Goal: Task Accomplishment & Management: Complete application form

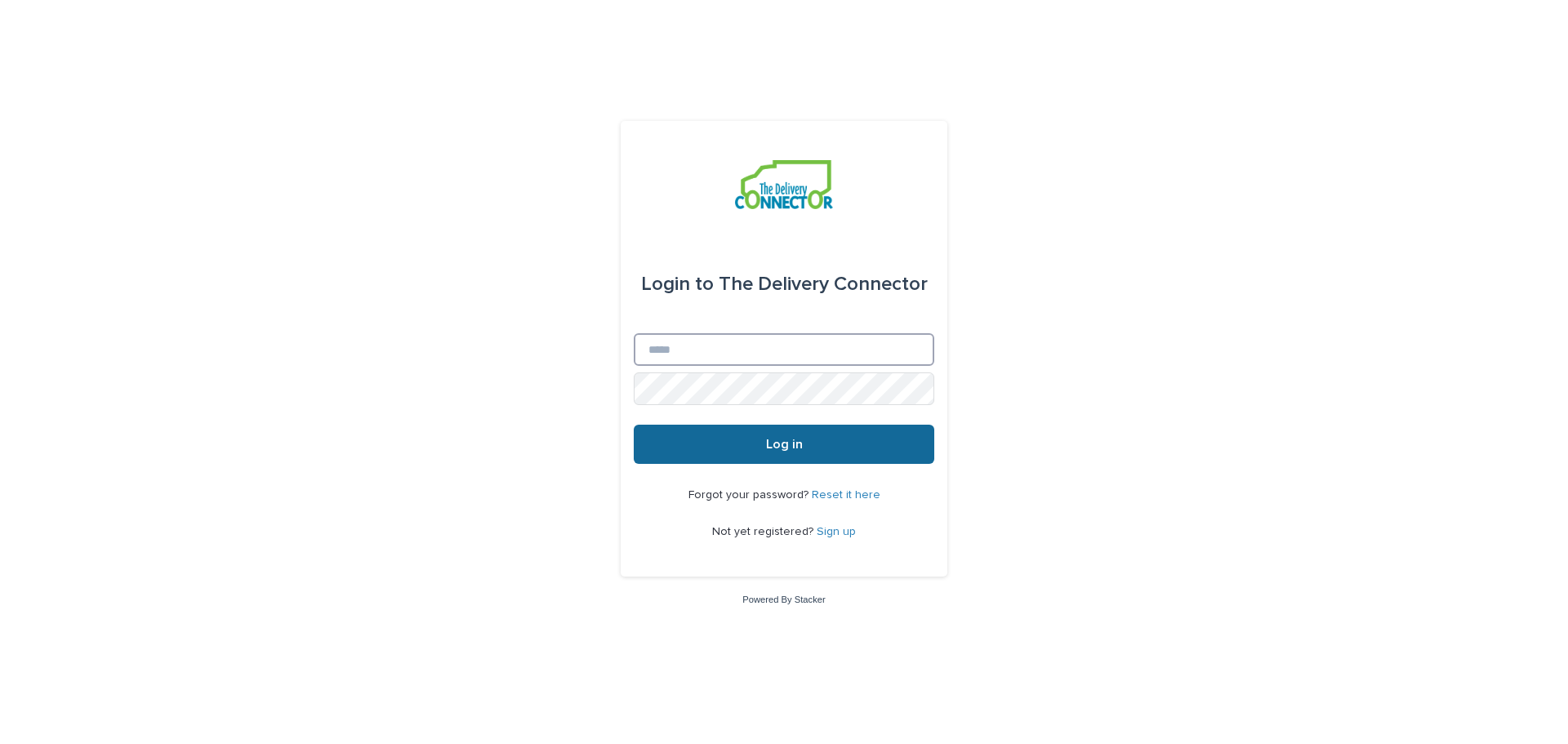
type input "**********"
click at [798, 435] on button "Log in" at bounding box center [784, 444] width 301 height 39
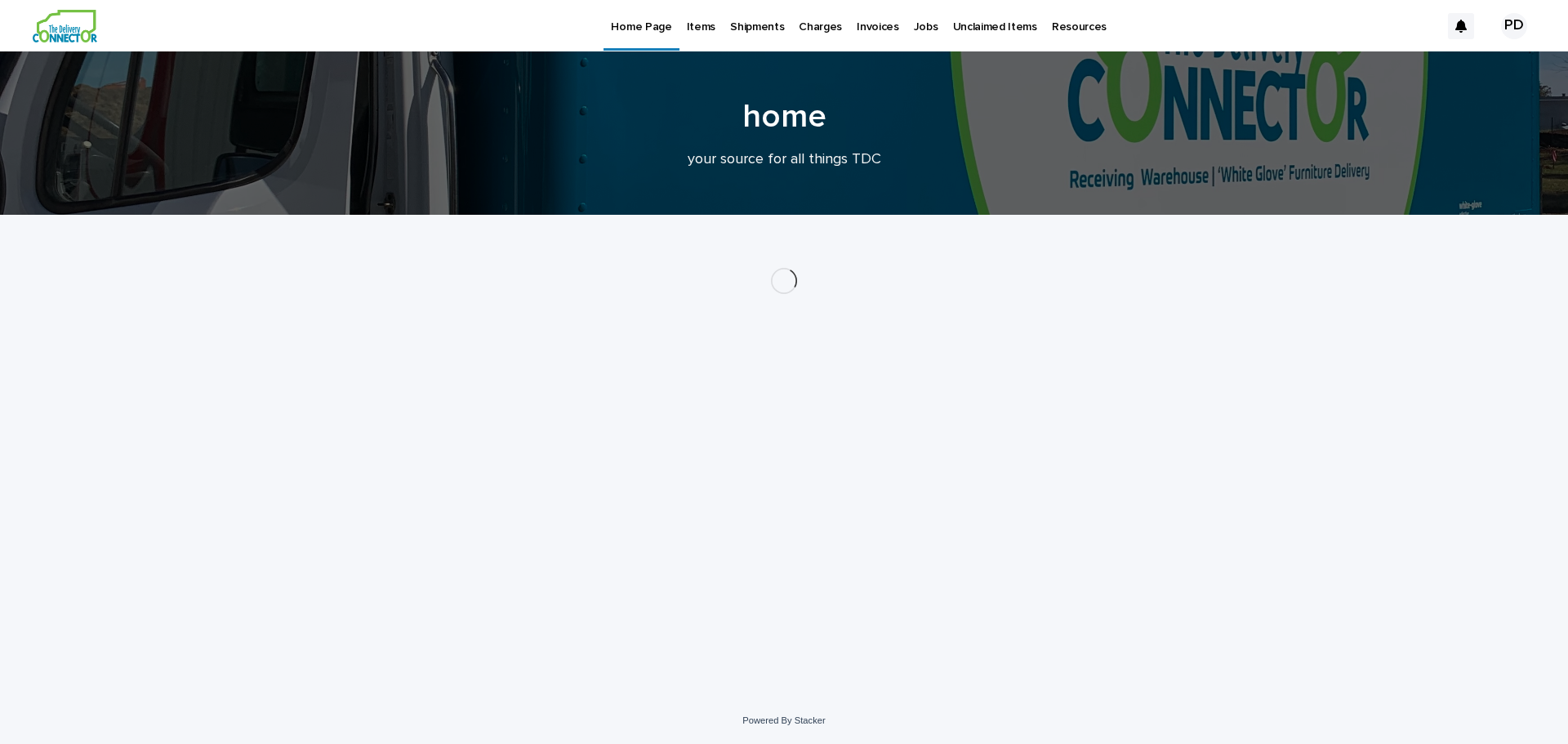
click at [687, 30] on p "Items" at bounding box center [701, 17] width 28 height 35
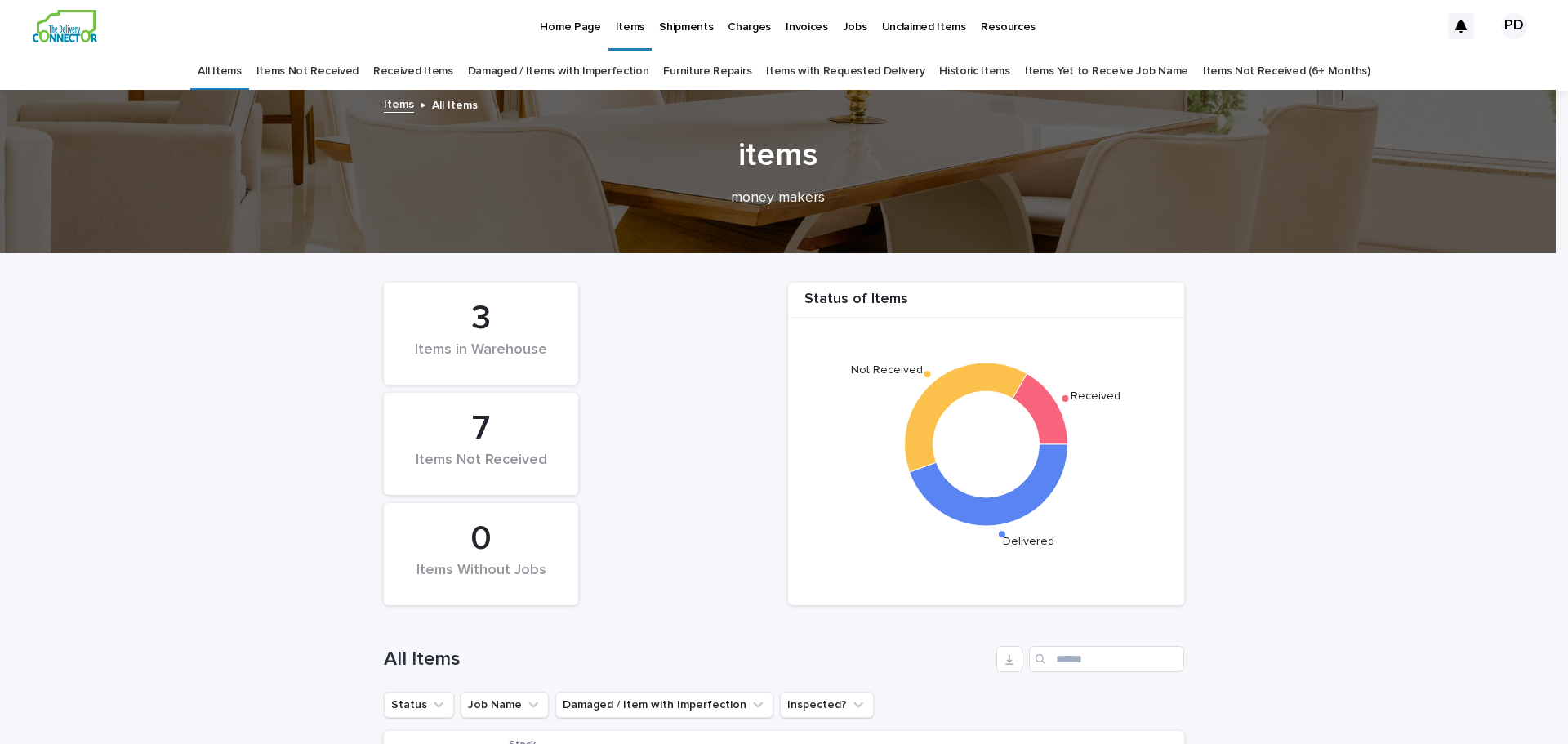
click at [573, 25] on p "Home Page" at bounding box center [570, 17] width 61 height 35
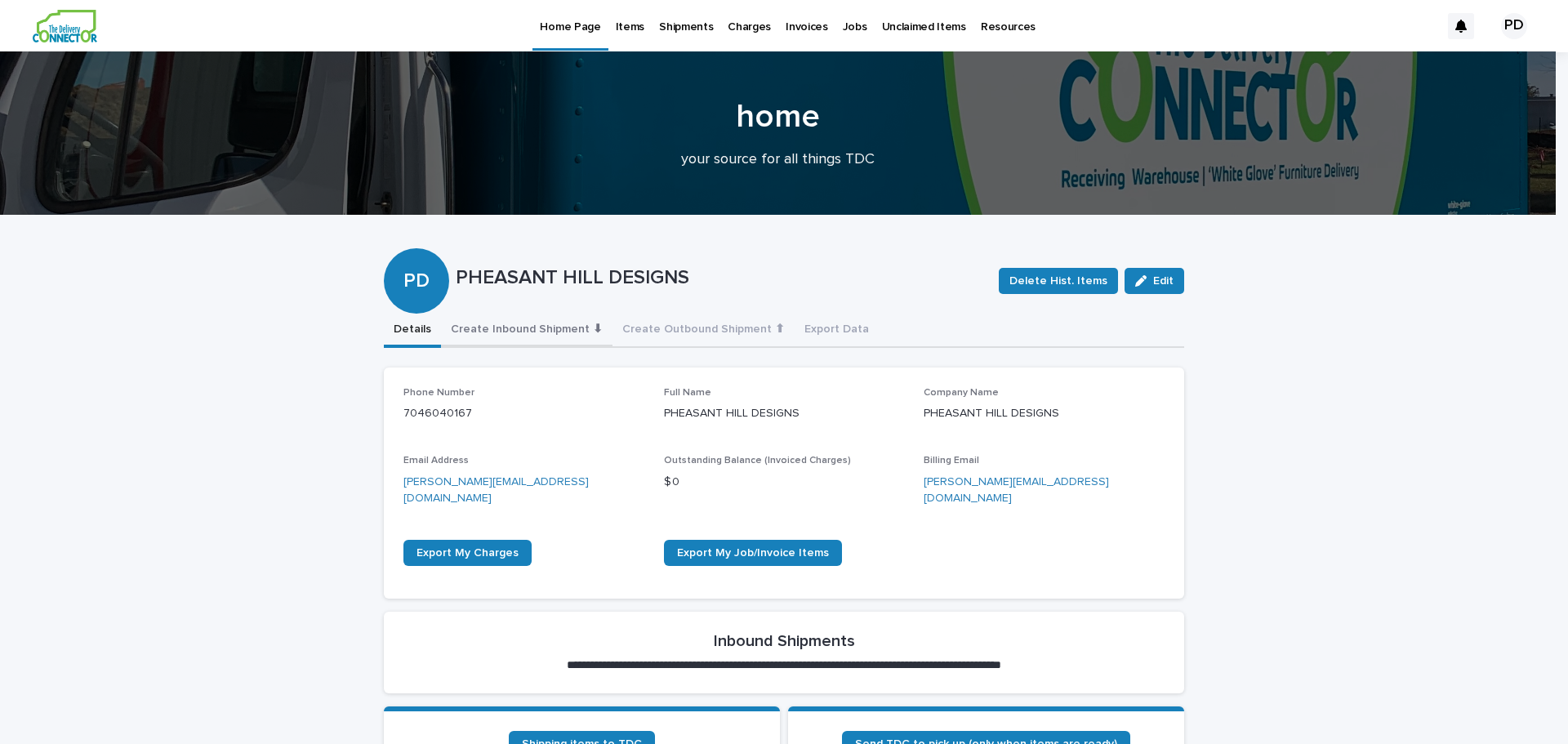
click at [504, 324] on button "Create Inbound Shipment ⬇" at bounding box center [527, 331] width 172 height 35
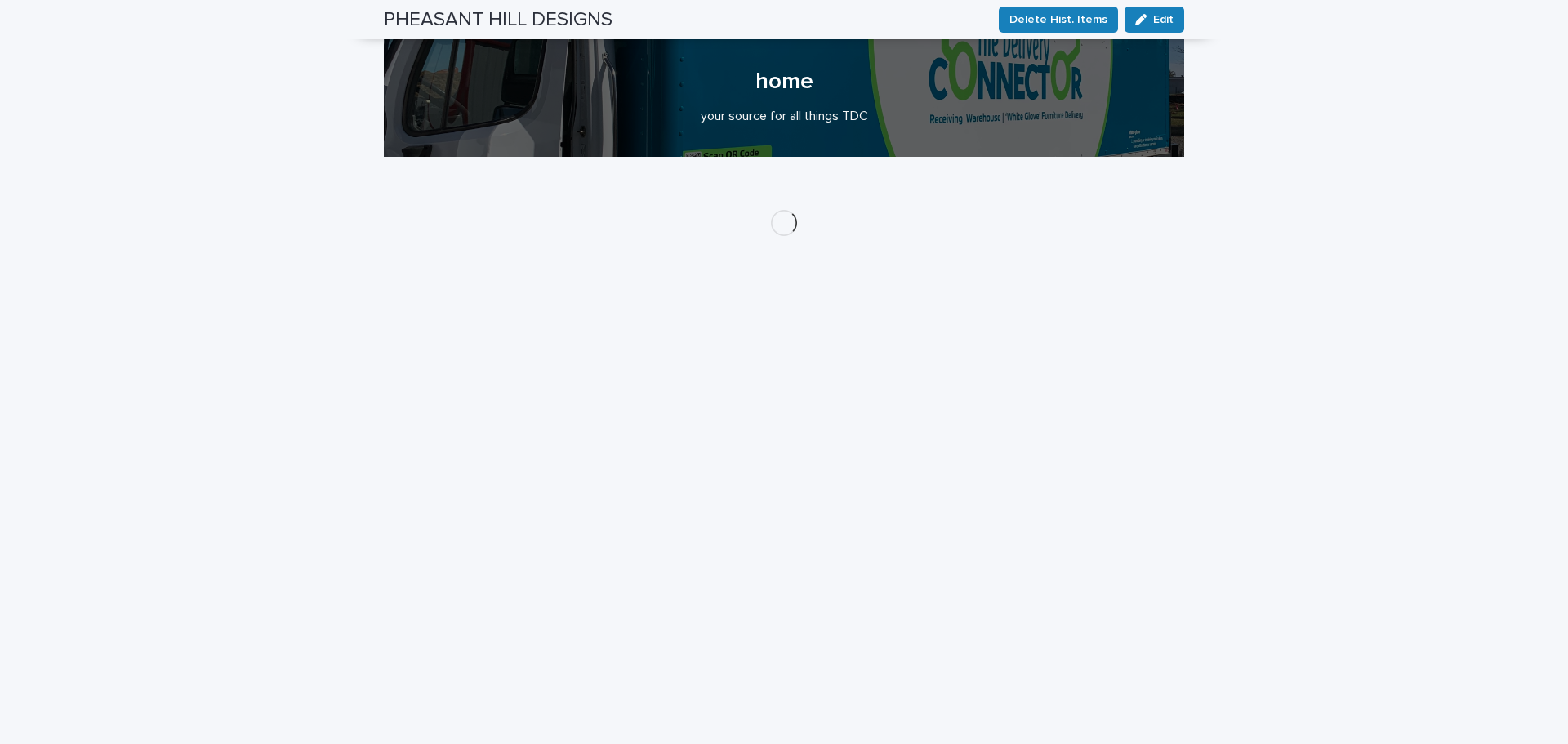
scroll to position [368, 0]
